Goal: Task Accomplishment & Management: Manage account settings

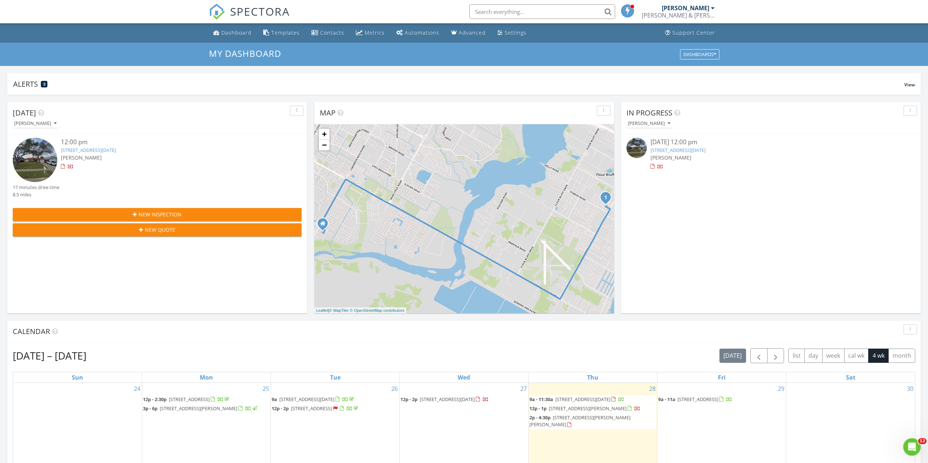
scroll to position [675, 939]
click at [181, 215] on div "New Inspection" at bounding box center [157, 215] width 277 height 8
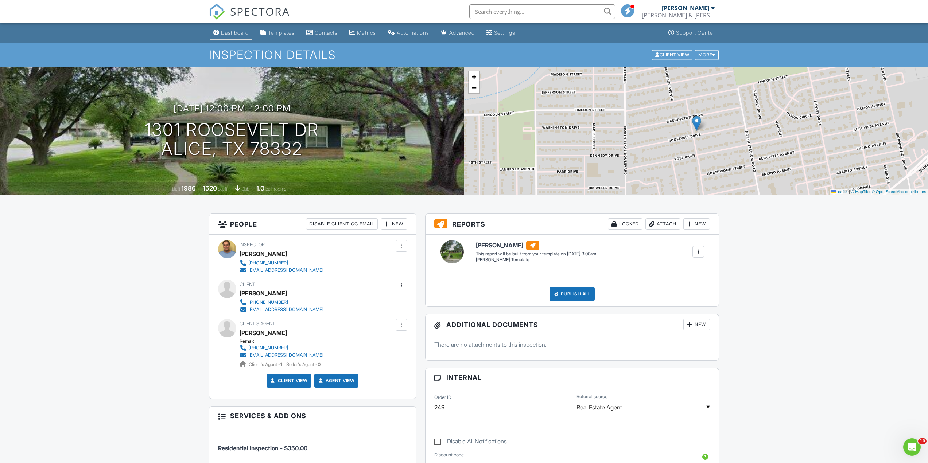
click at [232, 32] on div "Dashboard" at bounding box center [235, 33] width 28 height 6
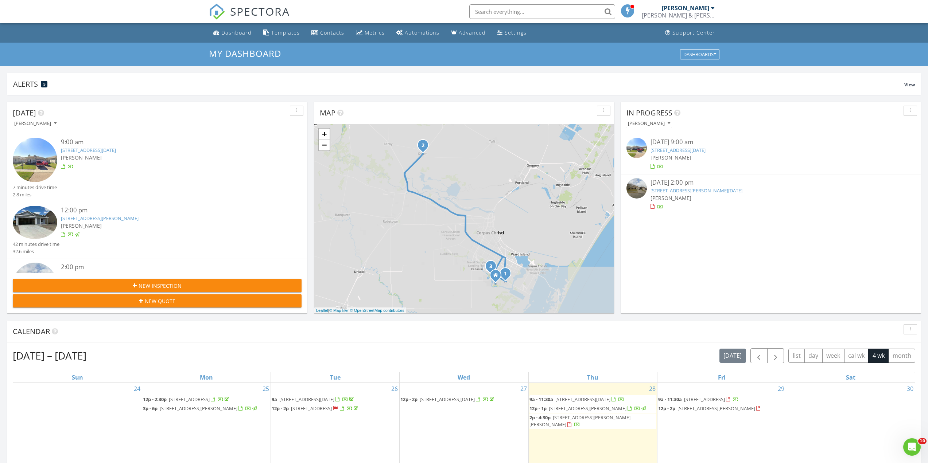
click at [162, 283] on span "New Inspection" at bounding box center [160, 286] width 43 height 8
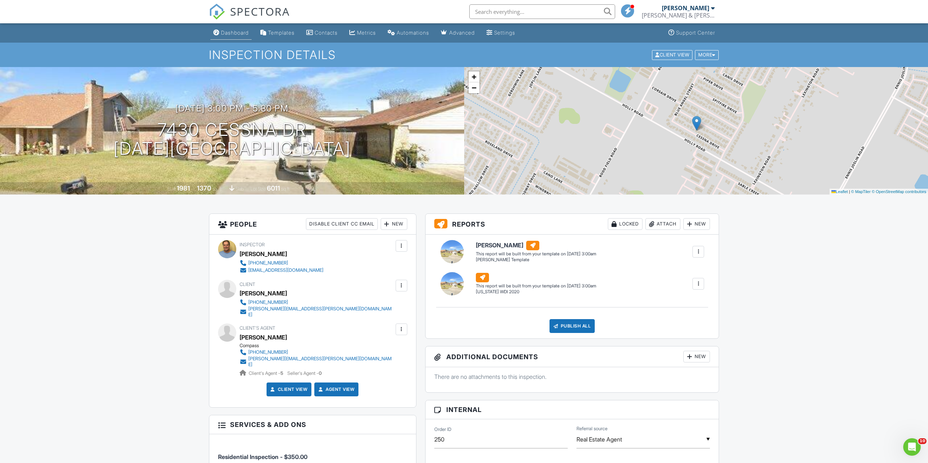
click at [244, 33] on div "Dashboard" at bounding box center [235, 33] width 28 height 6
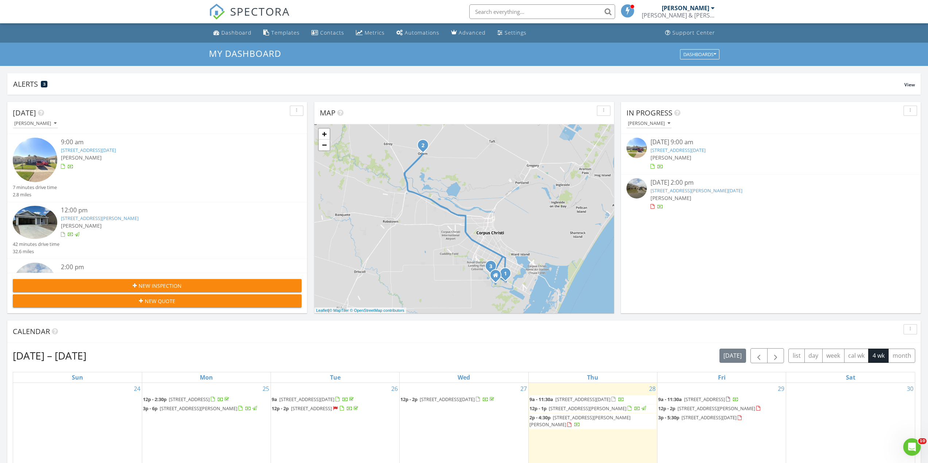
click at [115, 149] on link "[STREET_ADDRESS][DATE]" at bounding box center [88, 150] width 55 height 7
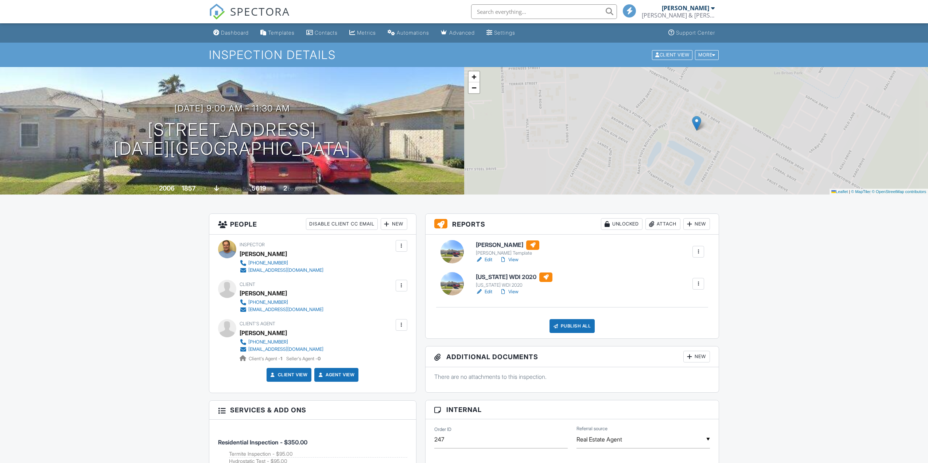
click at [665, 222] on div "Attach" at bounding box center [662, 224] width 35 height 12
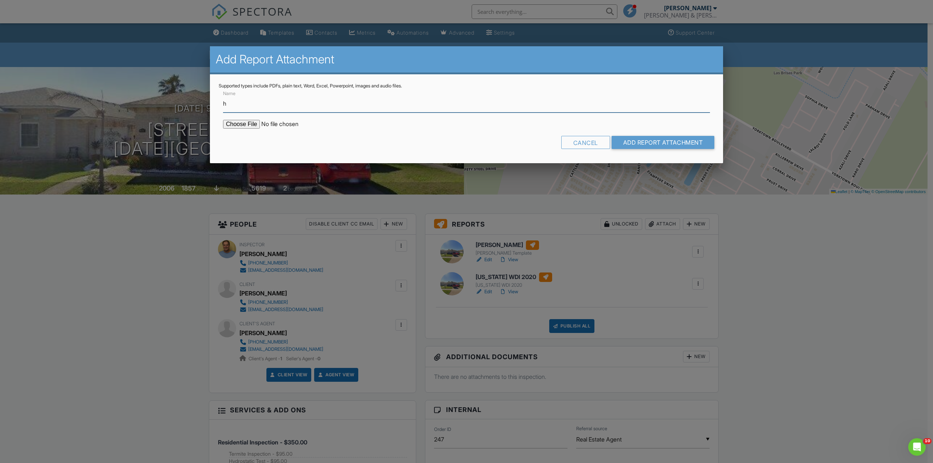
type input "Hydro Report"
click at [247, 124] on input "file" at bounding box center [285, 124] width 124 height 9
type input "C:\fakepath\7441 Long.jpg"
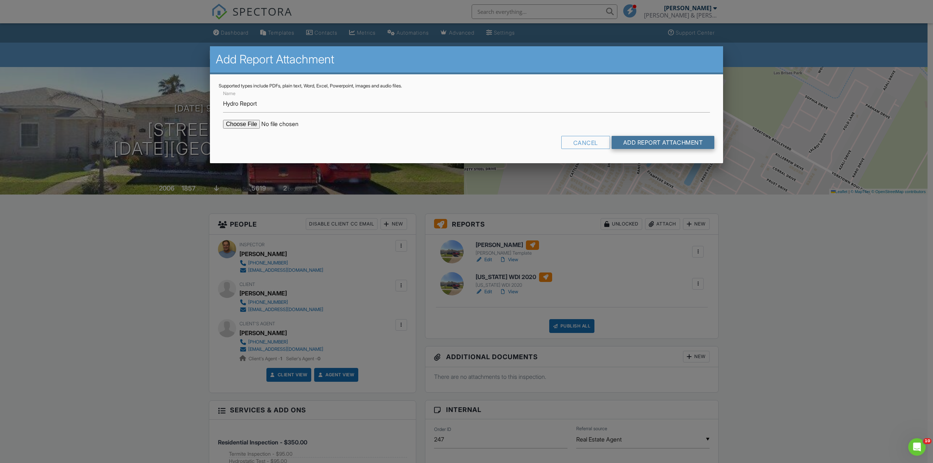
click at [671, 140] on input "Add Report Attachment" at bounding box center [663, 142] width 103 height 13
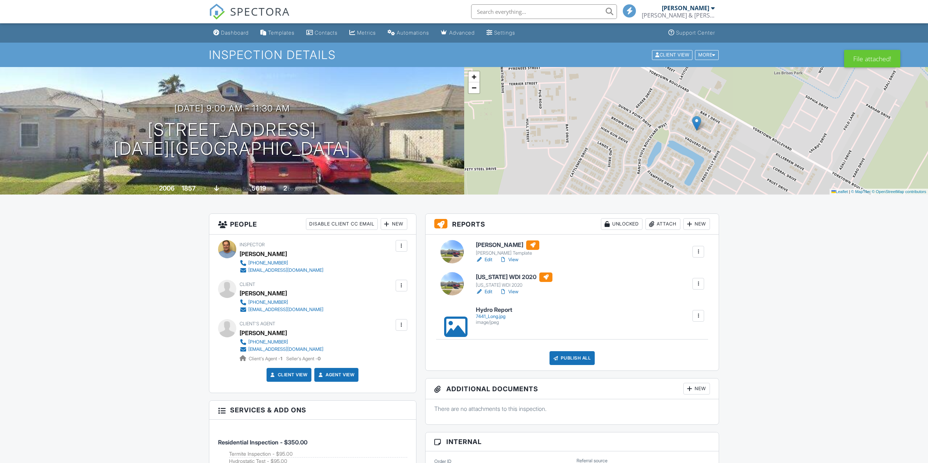
drag, startPoint x: 232, startPoint y: 34, endPoint x: 23, endPoint y: 236, distance: 290.4
click at [232, 34] on div "Dashboard" at bounding box center [235, 33] width 28 height 6
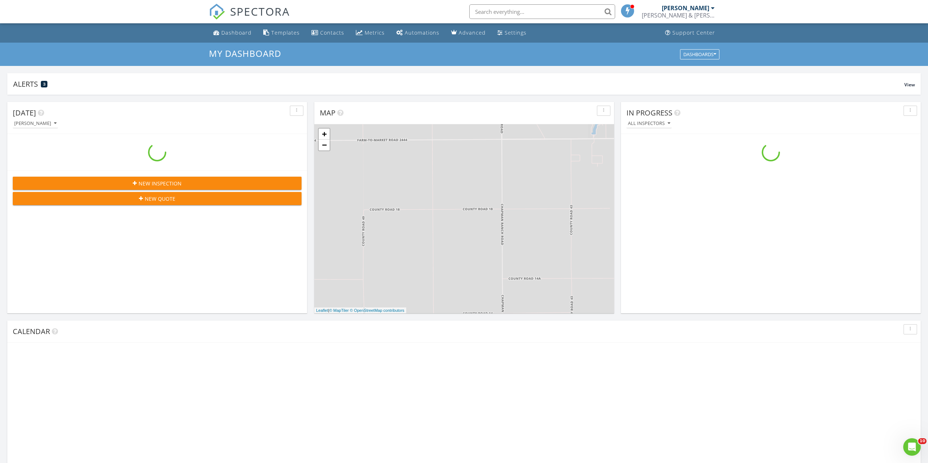
scroll to position [675, 939]
